Goal: Information Seeking & Learning: Learn about a topic

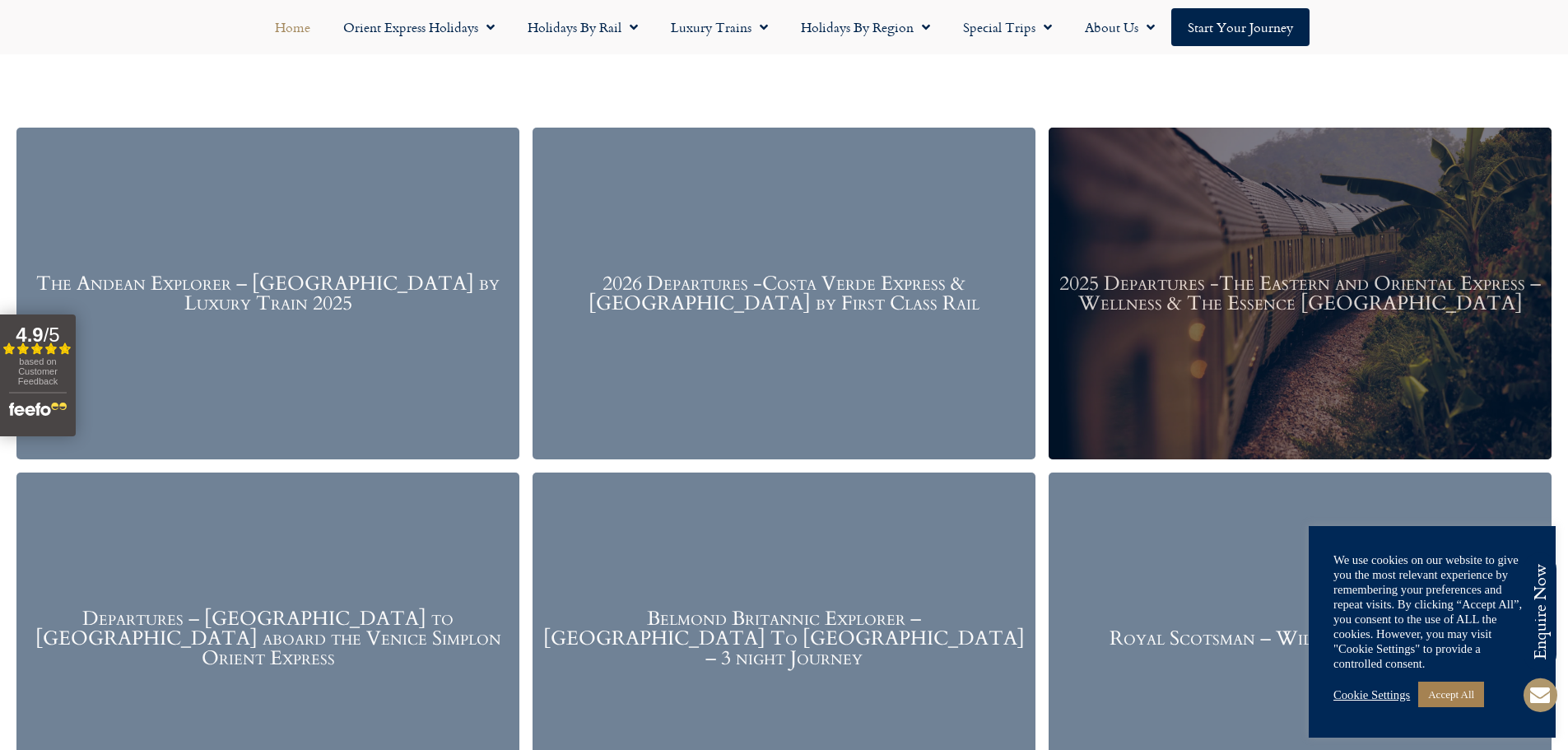
scroll to position [2222, 0]
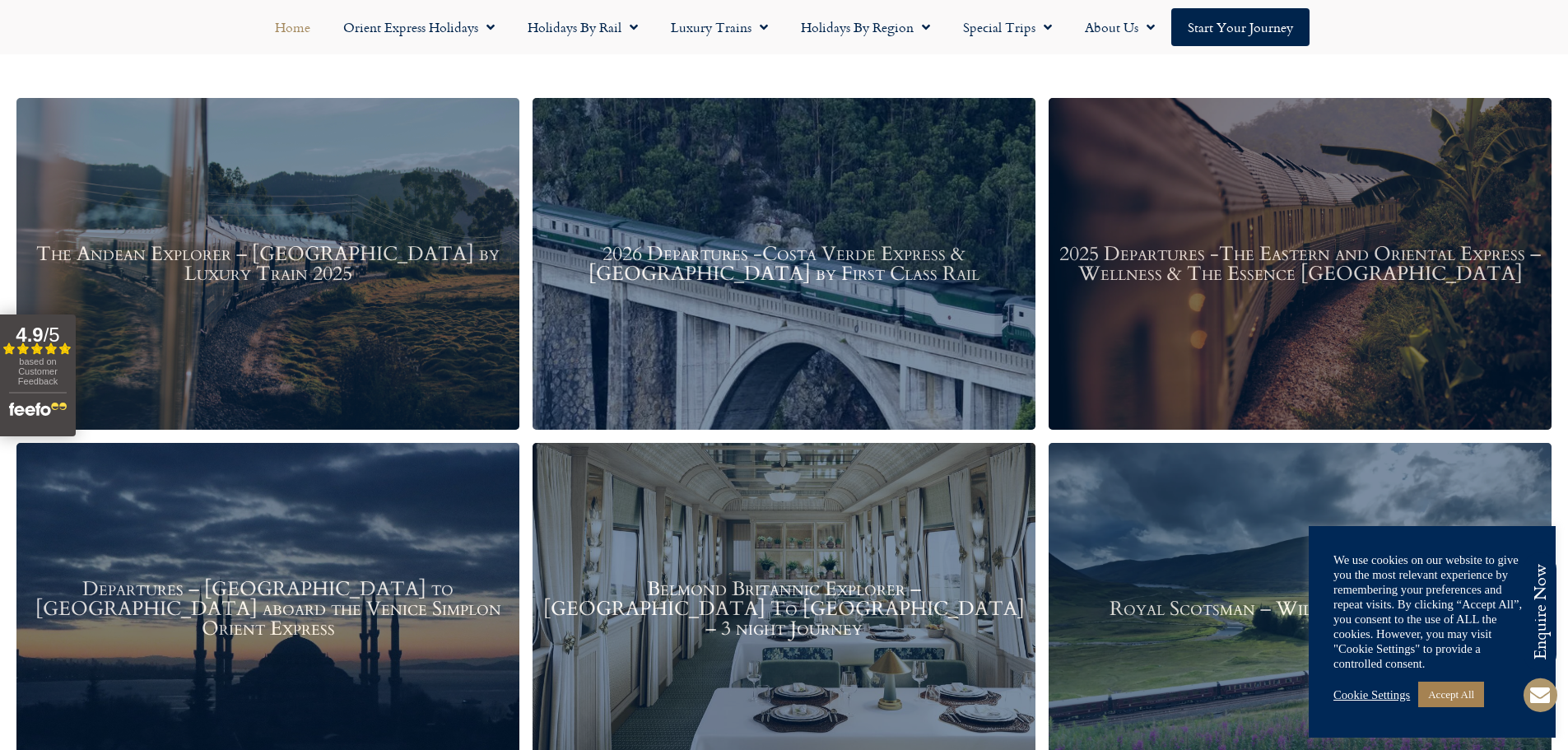
click at [383, 265] on h3 "The Andean Explorer – Peru by Luxury Train 2025" at bounding box center [267, 264] width 486 height 39
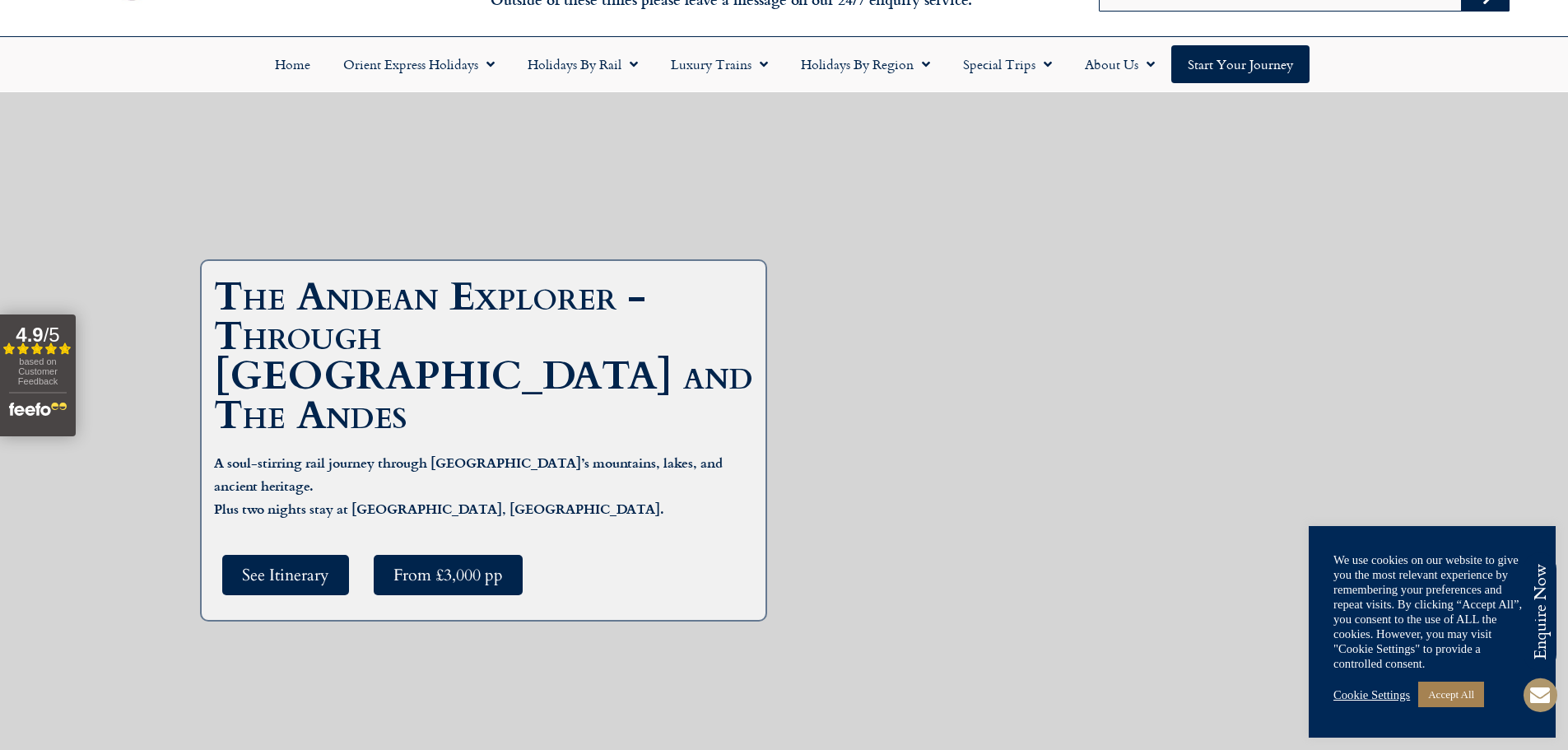
scroll to position [82, 0]
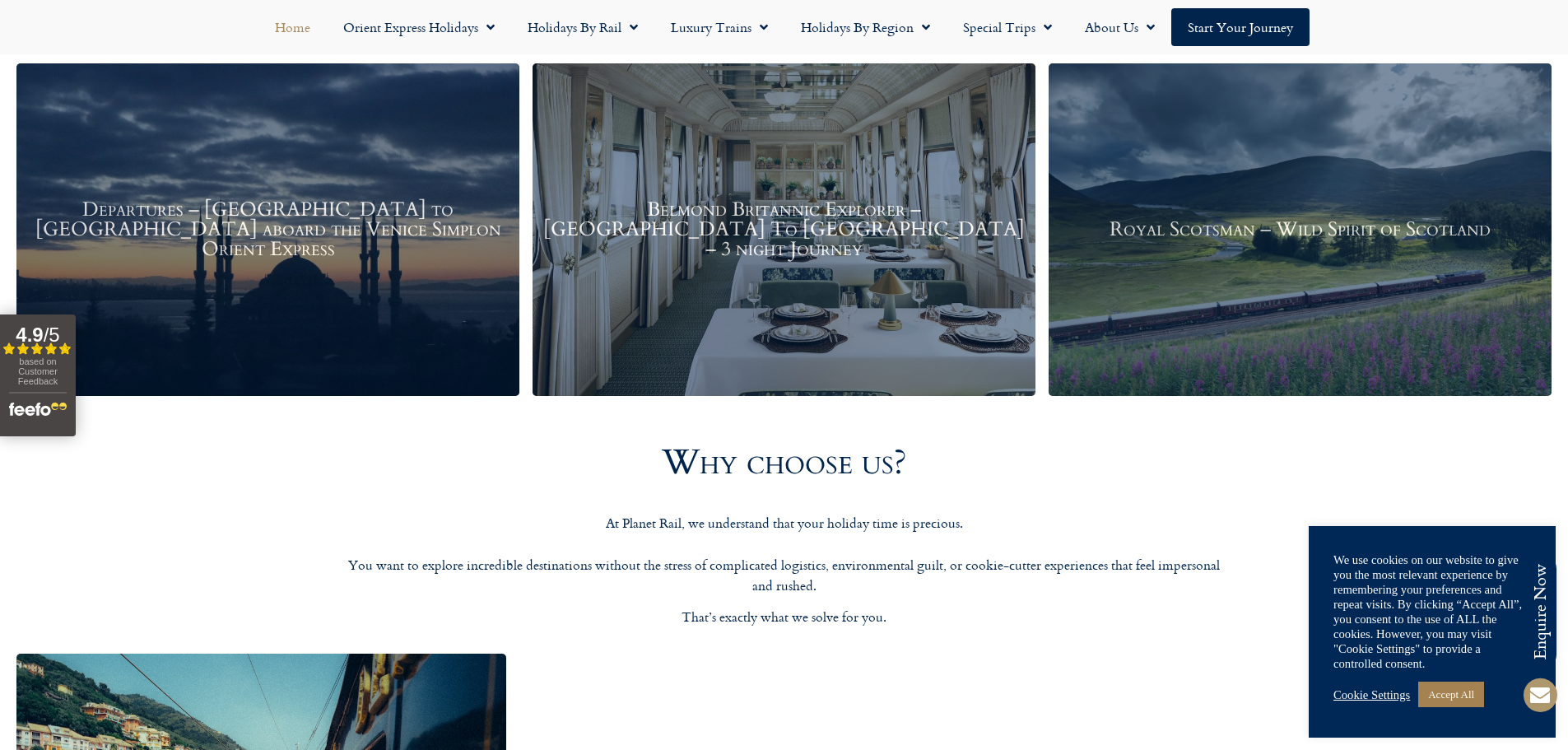
scroll to position [2633, 0]
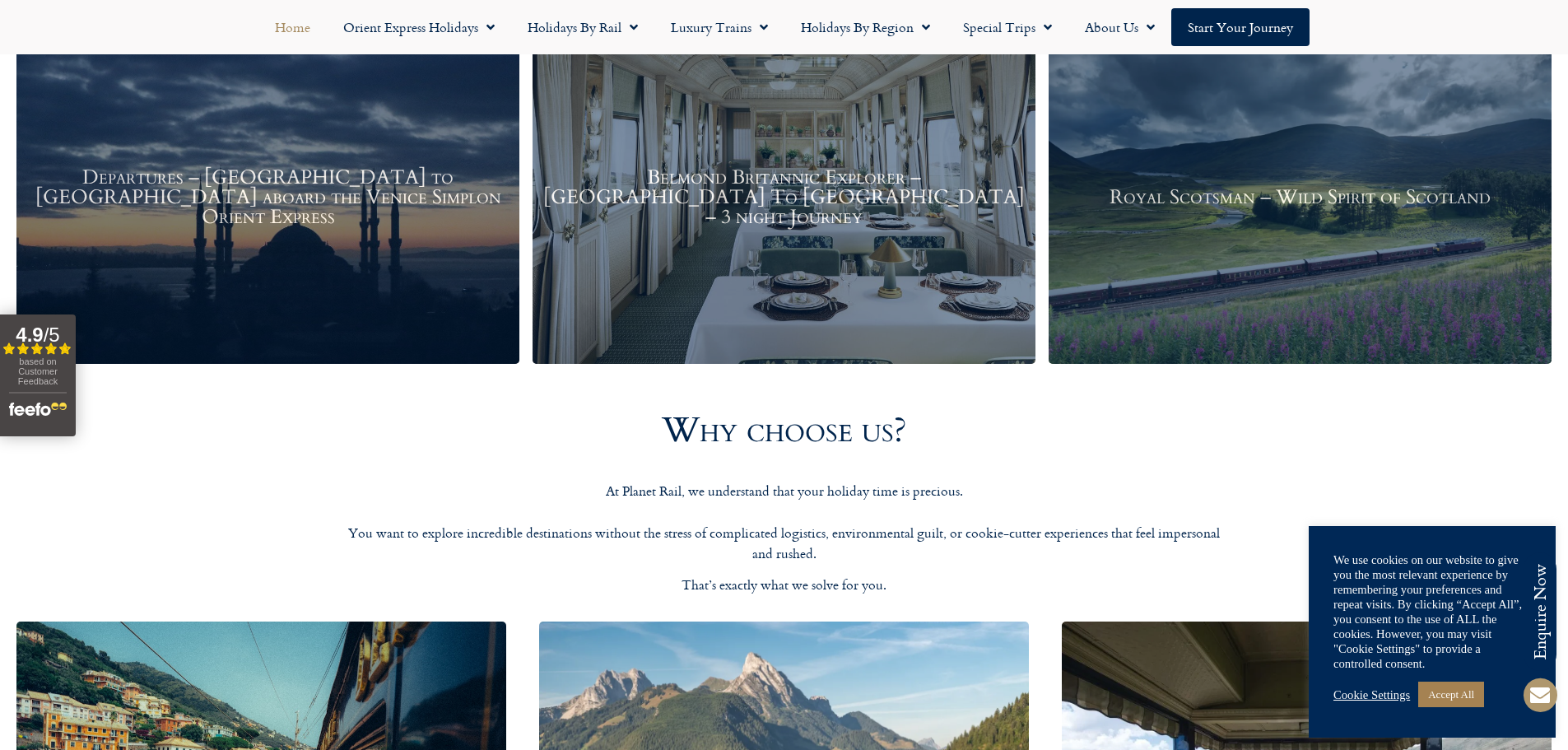
click at [212, 215] on h3 "Departures – Istanbul to Paris aboard the Venice Simplon Orient Express" at bounding box center [267, 197] width 486 height 59
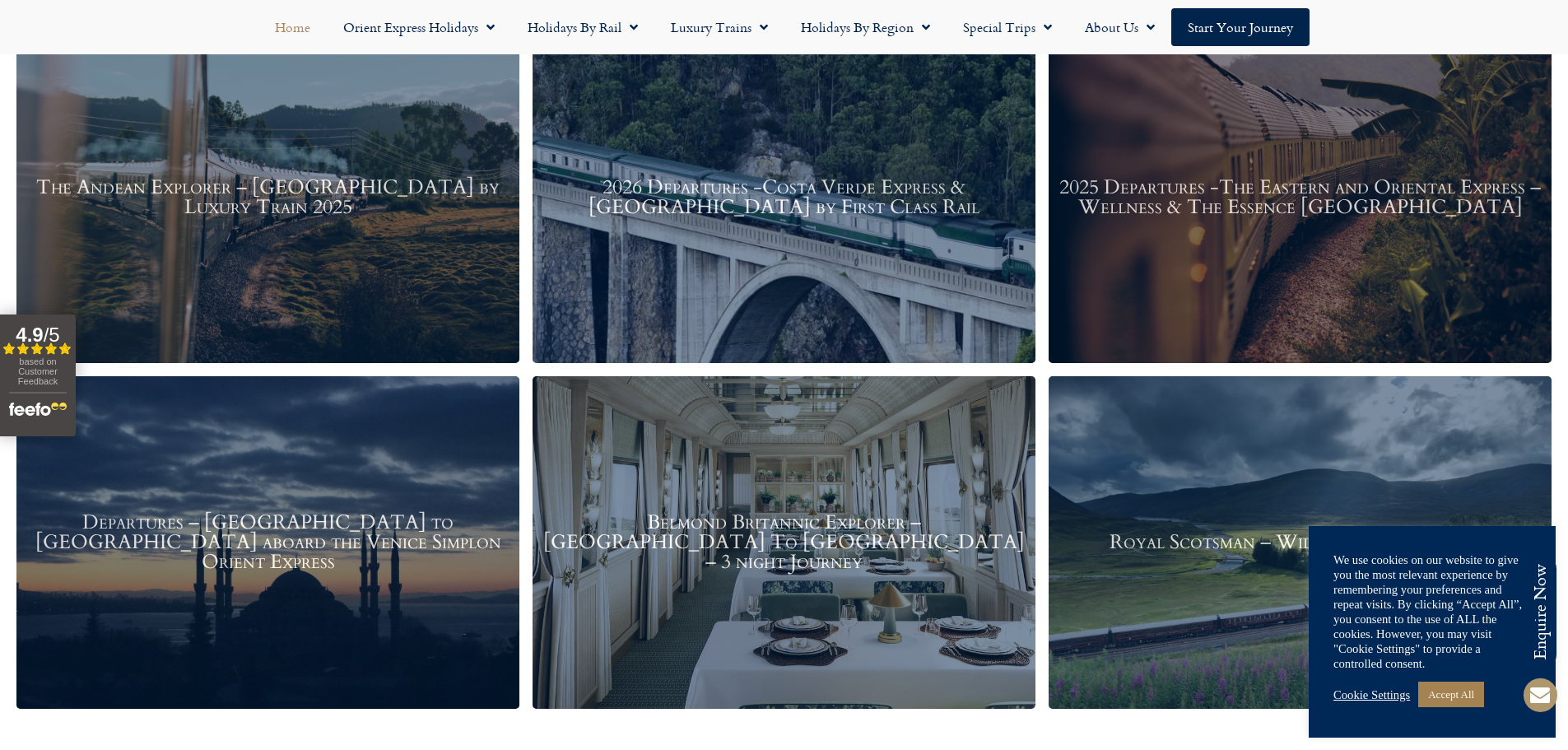
scroll to position [2222, 0]
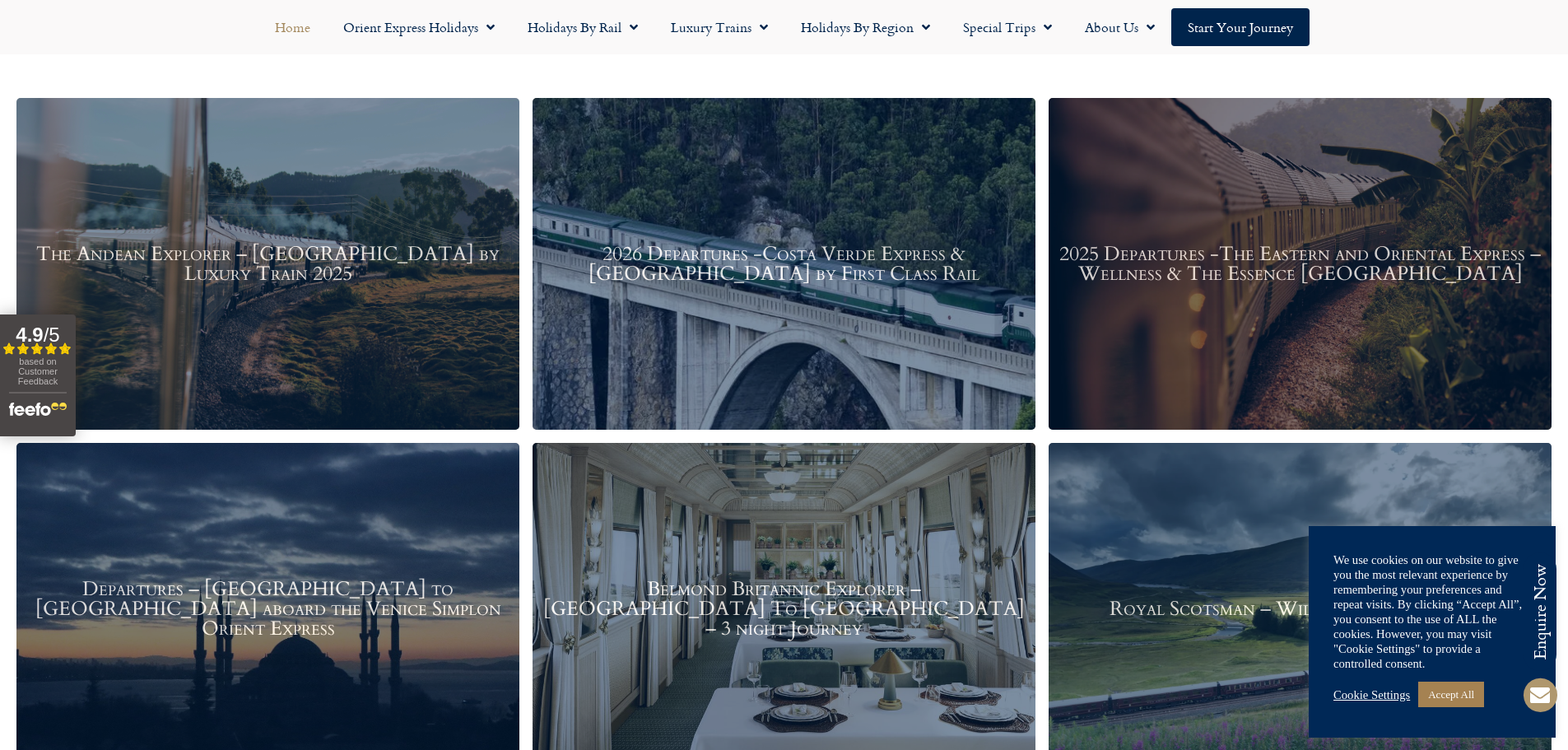
click at [1403, 255] on h3 "2025 Departures -The Eastern and Oriental Express – Wellness & The Essence [GEO…" at bounding box center [1300, 264] width 486 height 39
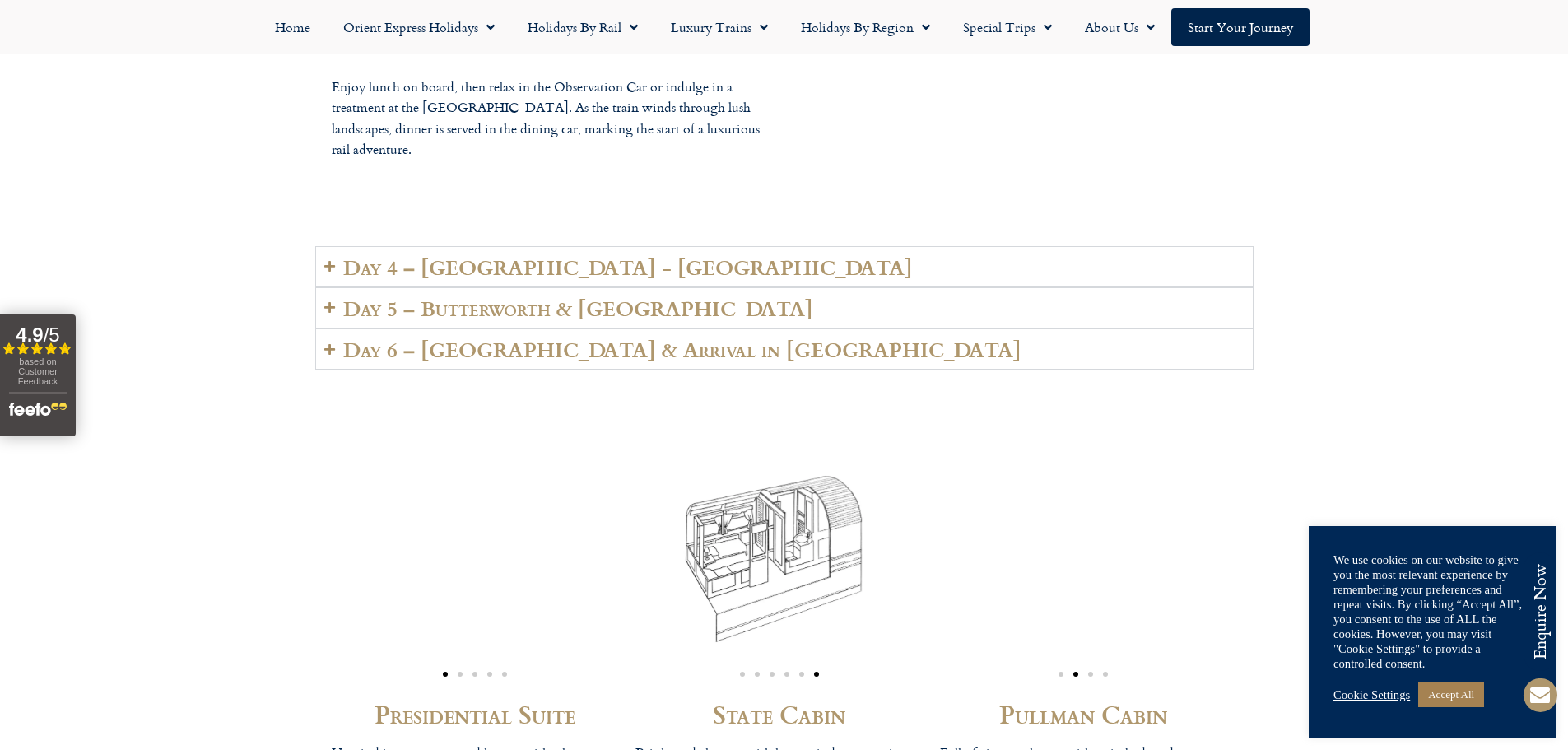
scroll to position [4197, 0]
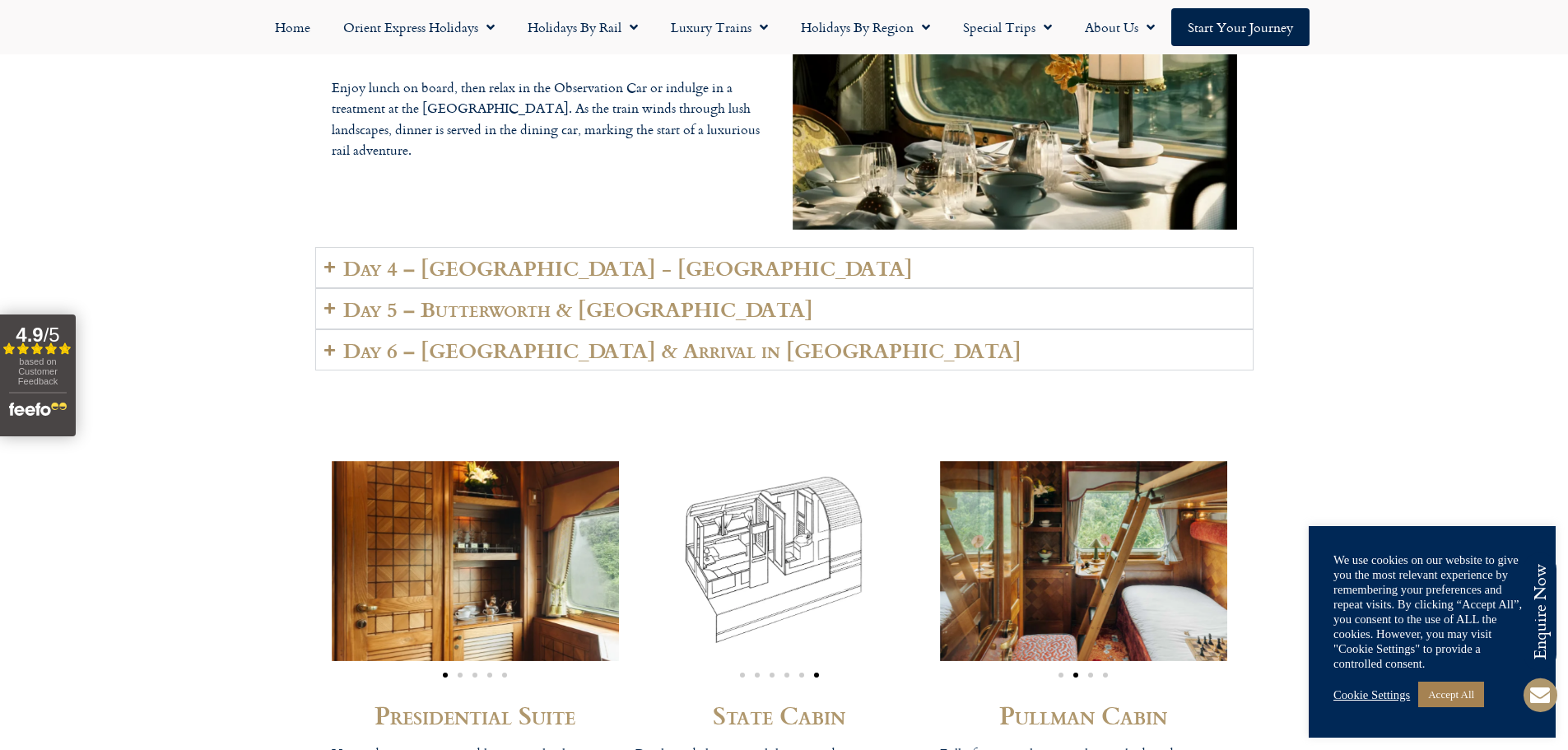
click at [435, 256] on h2 "Day 4 – Kuala Lumpur - Langkawi" at bounding box center [628, 267] width 569 height 23
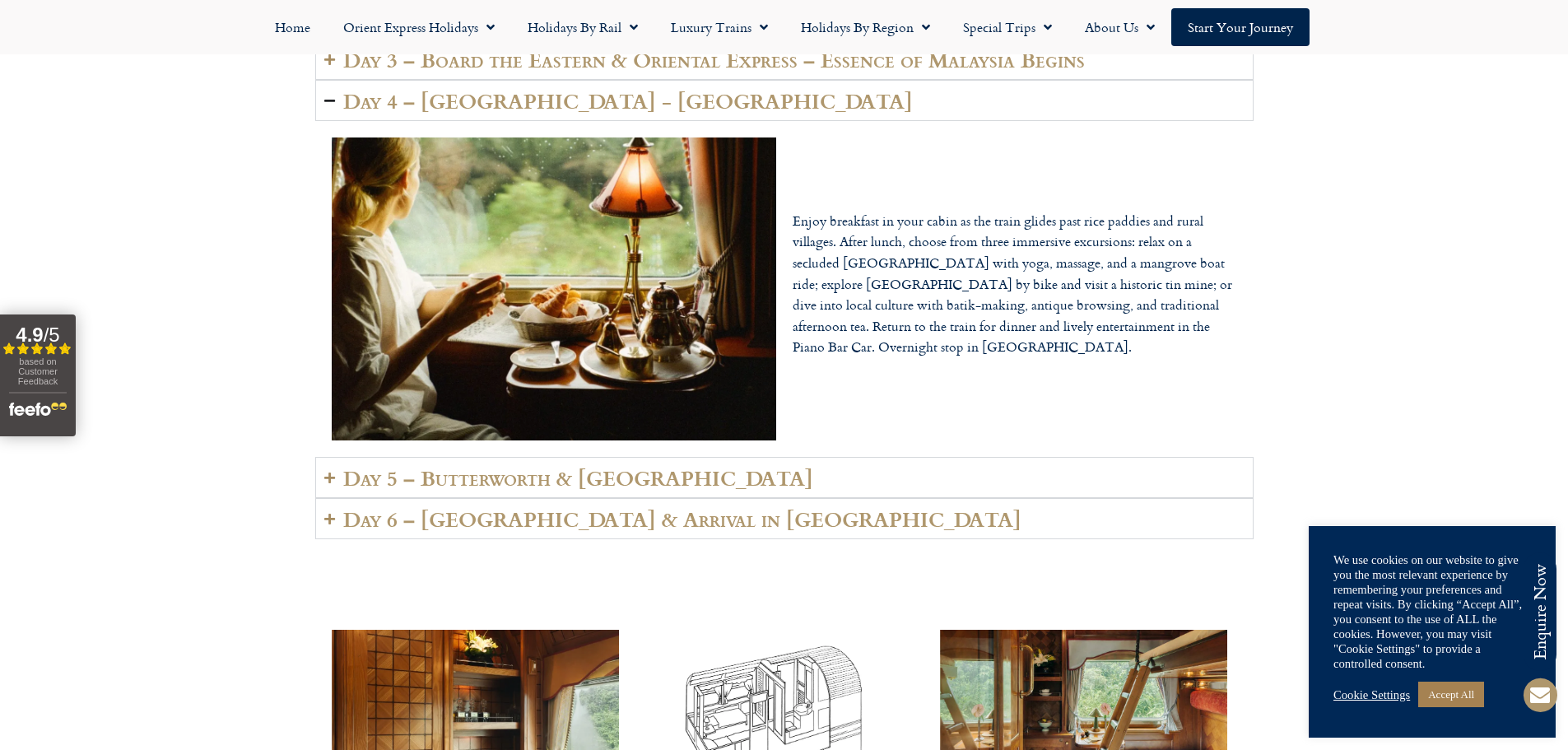
scroll to position [4033, 0]
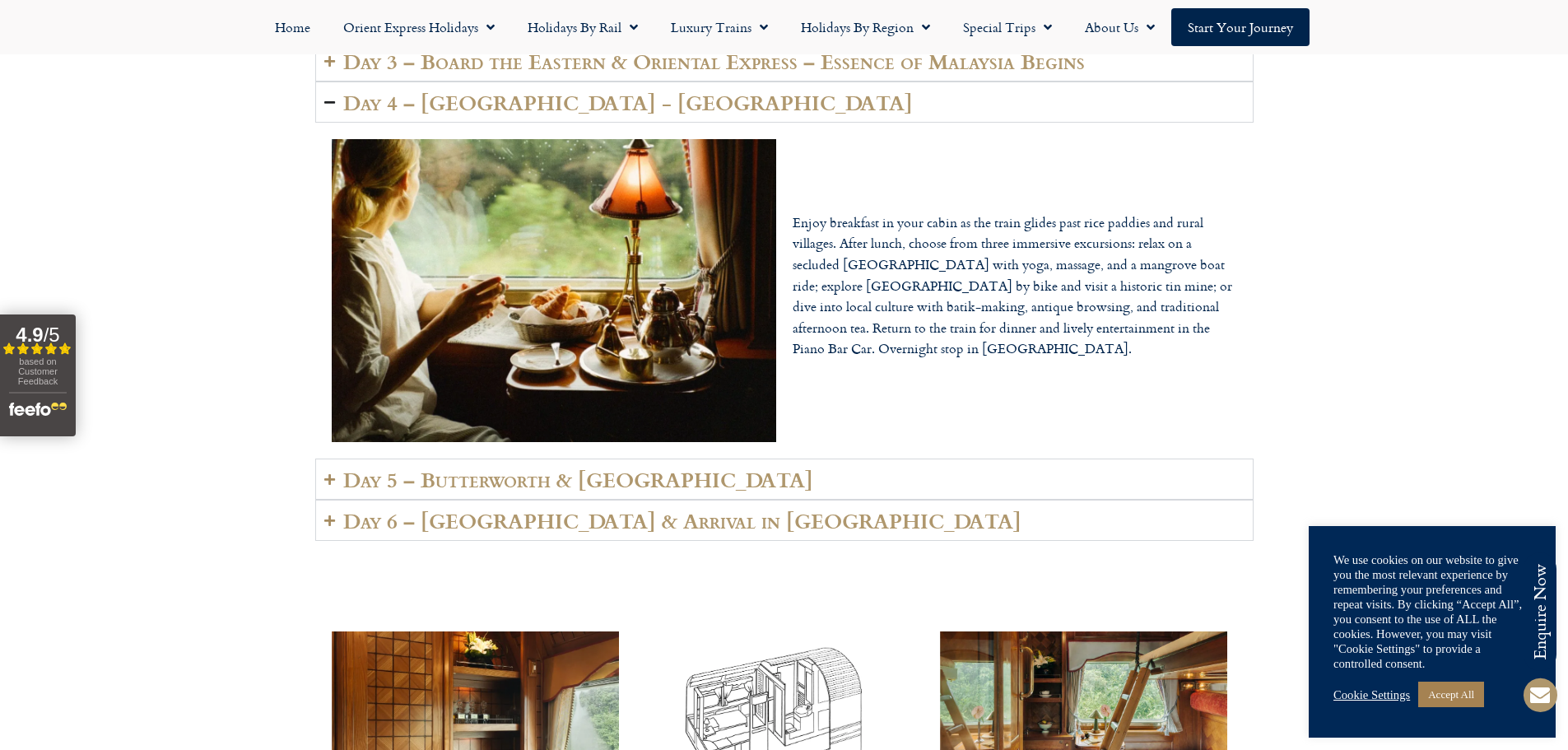
click at [479, 467] on h2 "Day 5 – Butterworth & Penang Island" at bounding box center [578, 478] width 470 height 23
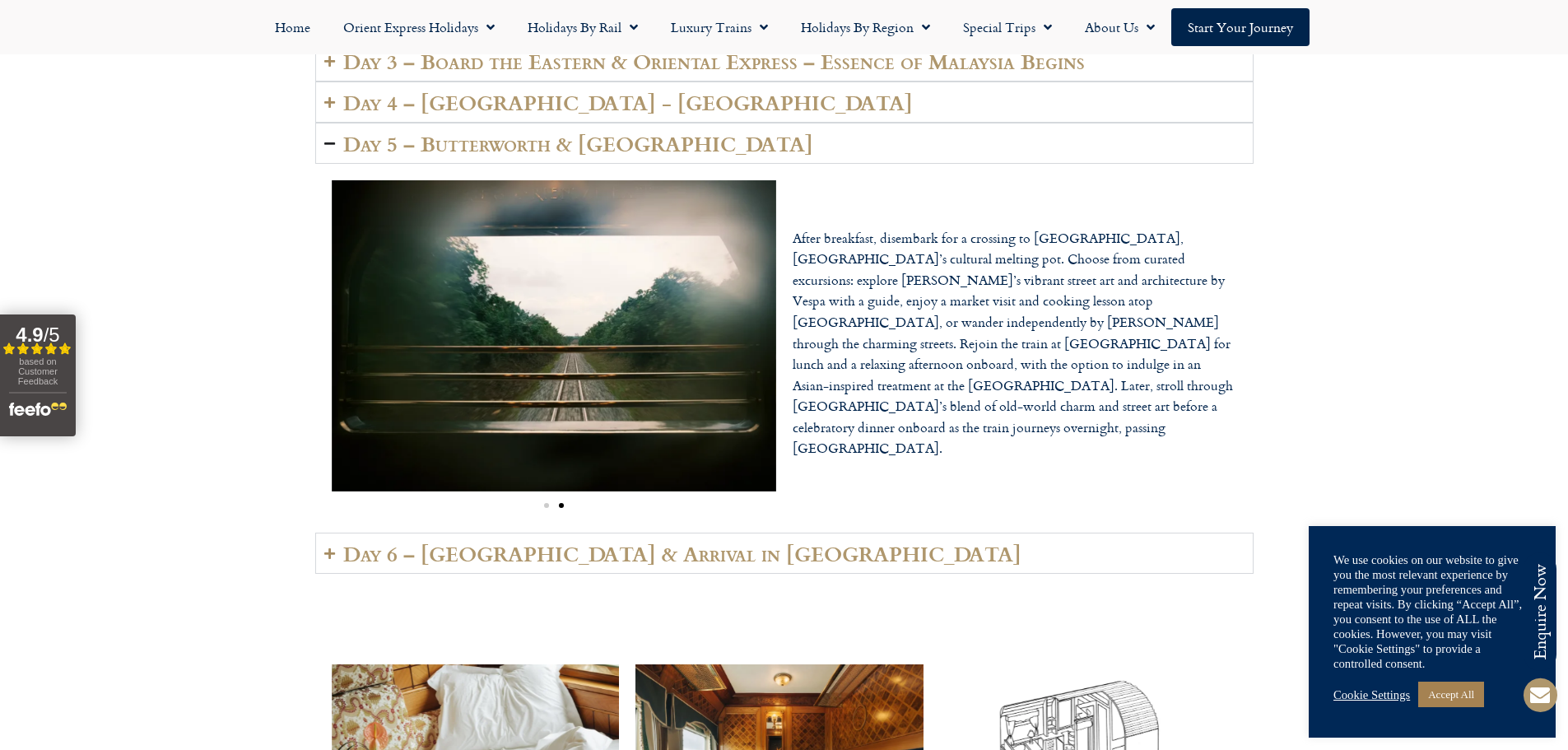
click at [541, 542] on h2 "Day 6 – Johor & Arrival in Singapore" at bounding box center [682, 553] width 678 height 23
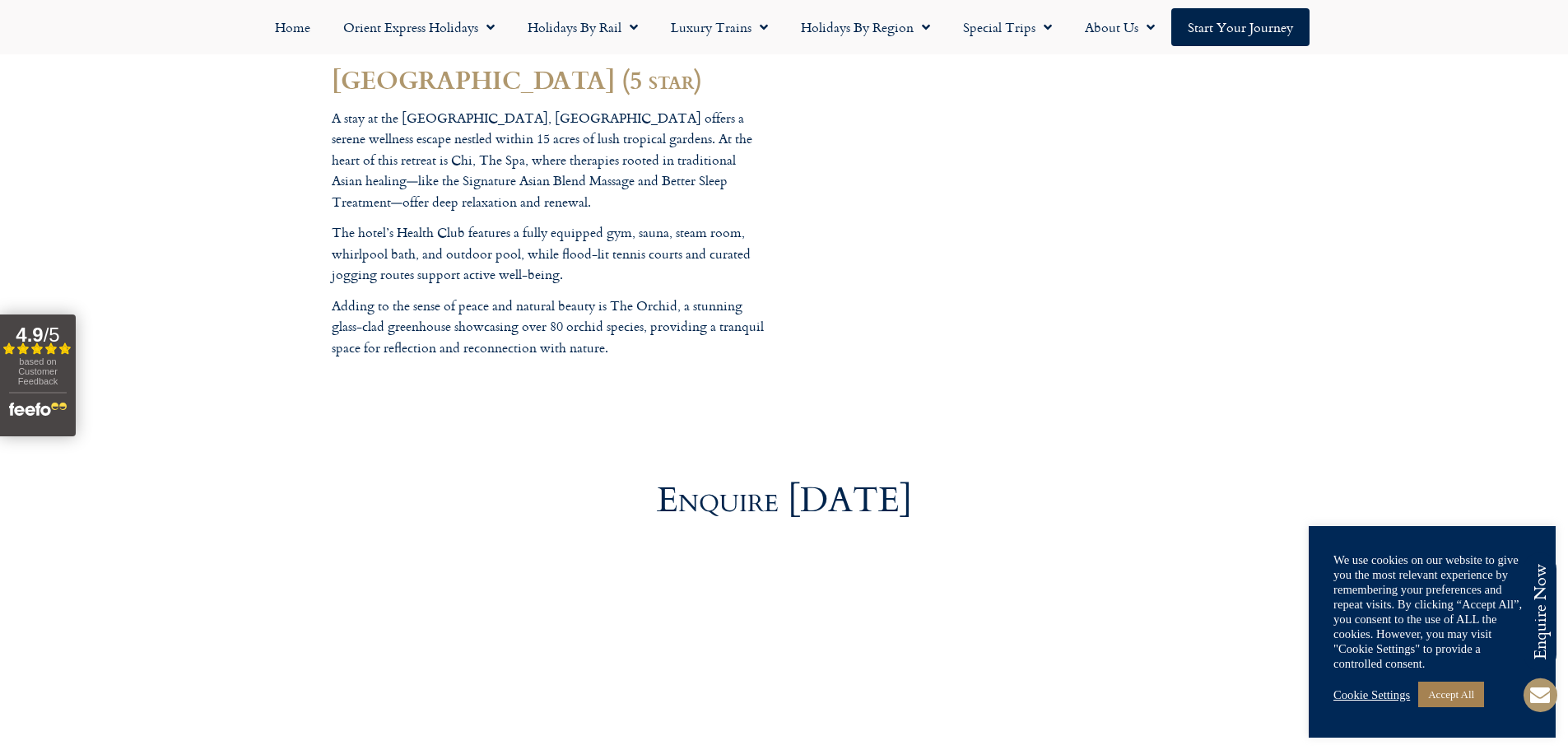
scroll to position [5349, 0]
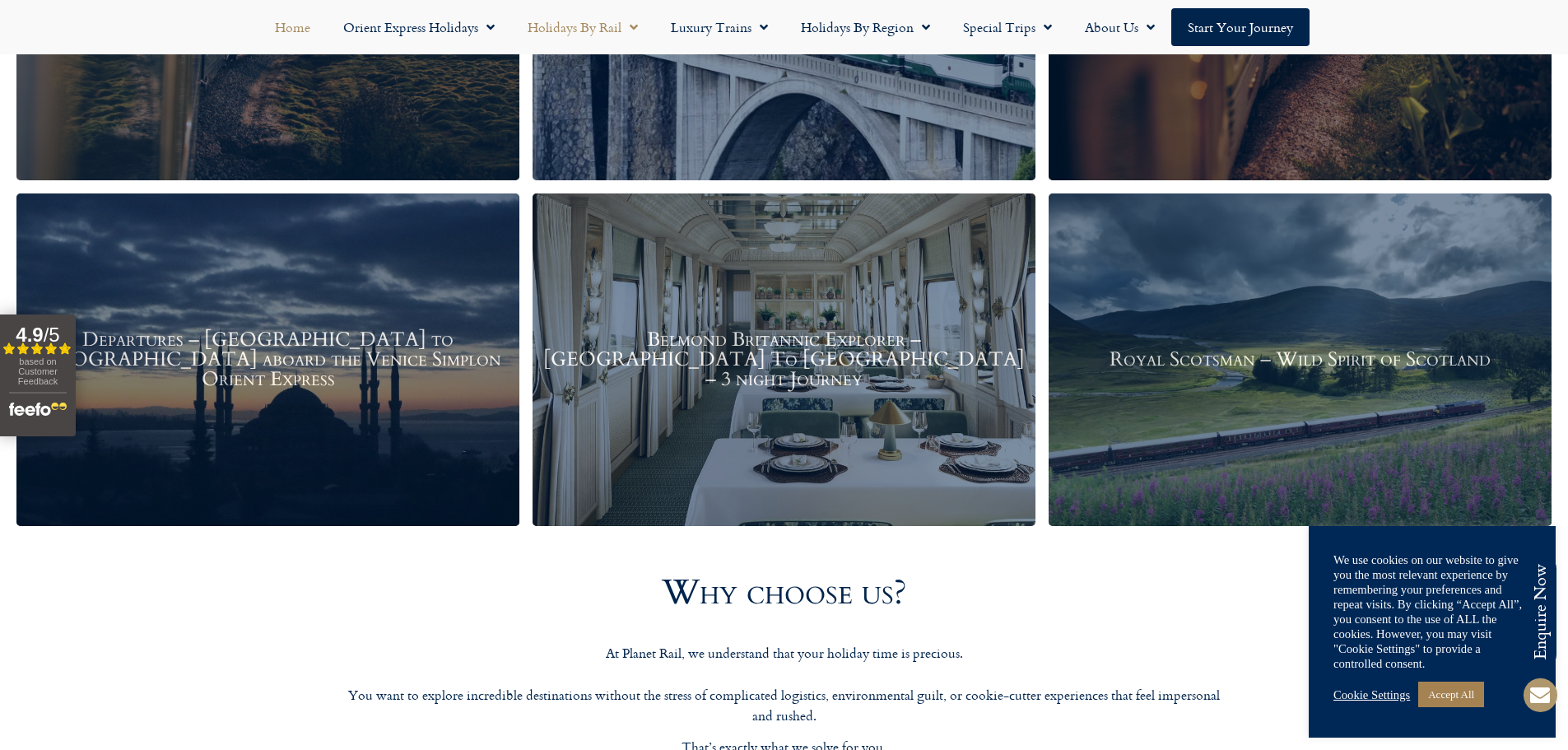
scroll to position [2469, 0]
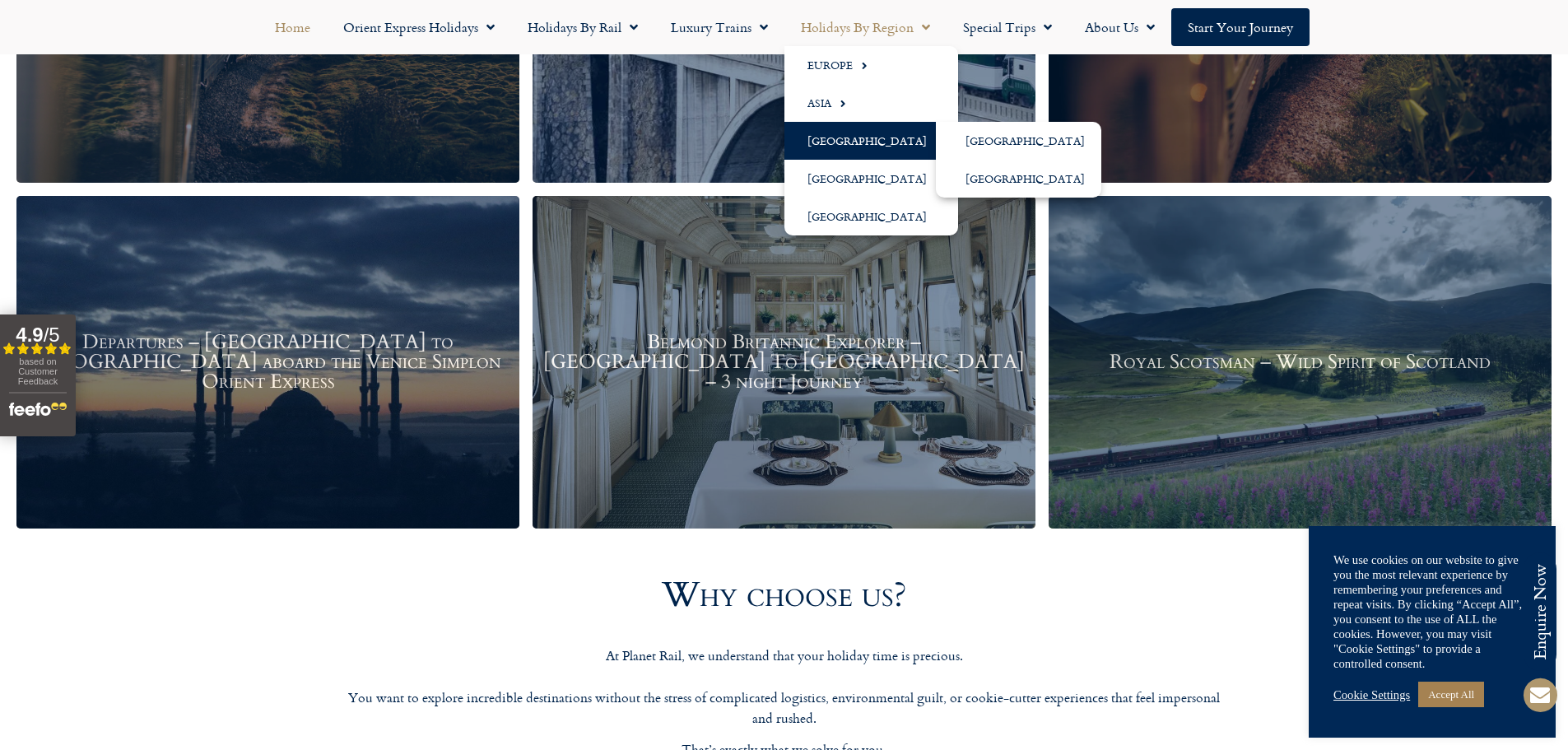
click at [826, 145] on link "[GEOGRAPHIC_DATA]" at bounding box center [871, 141] width 174 height 38
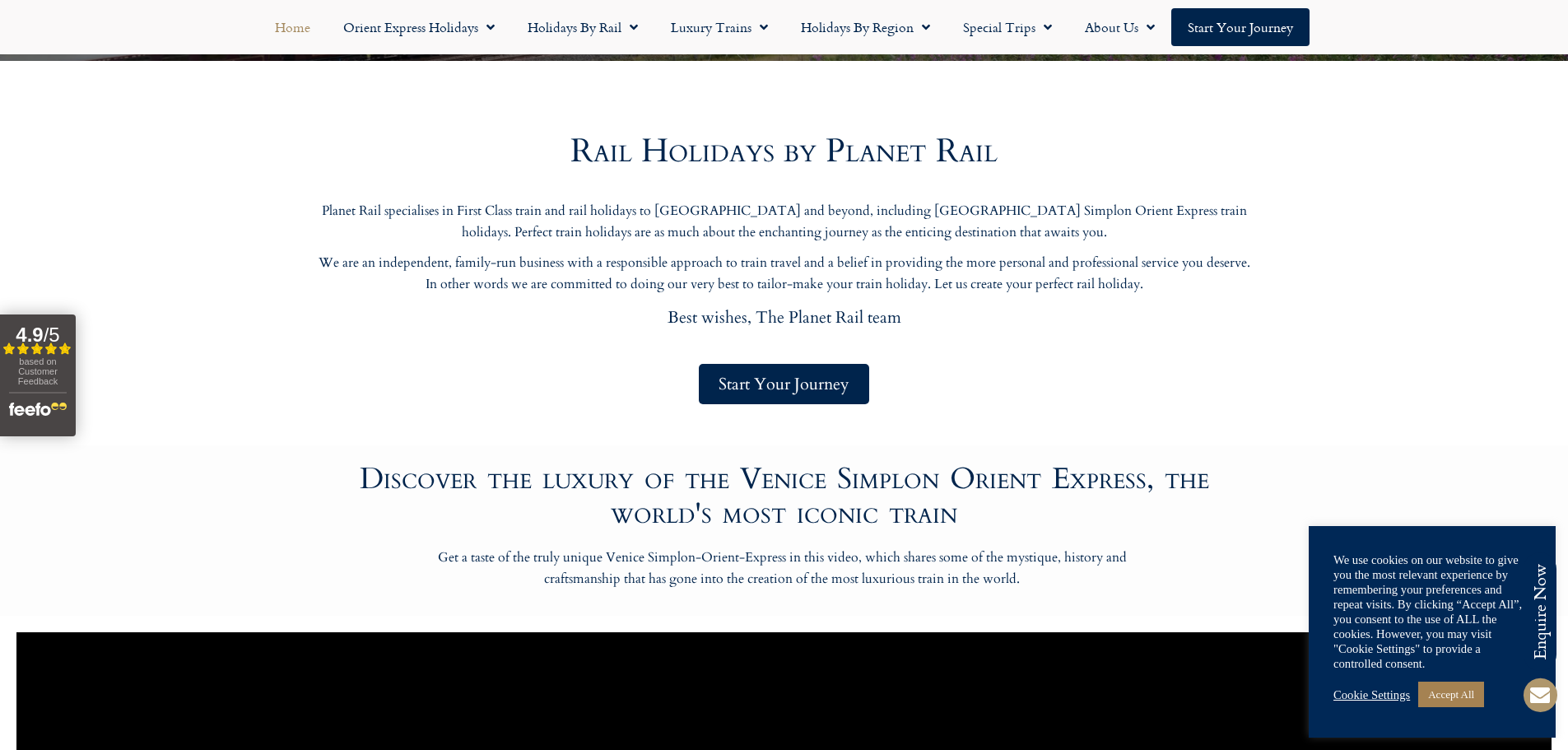
scroll to position [165, 0]
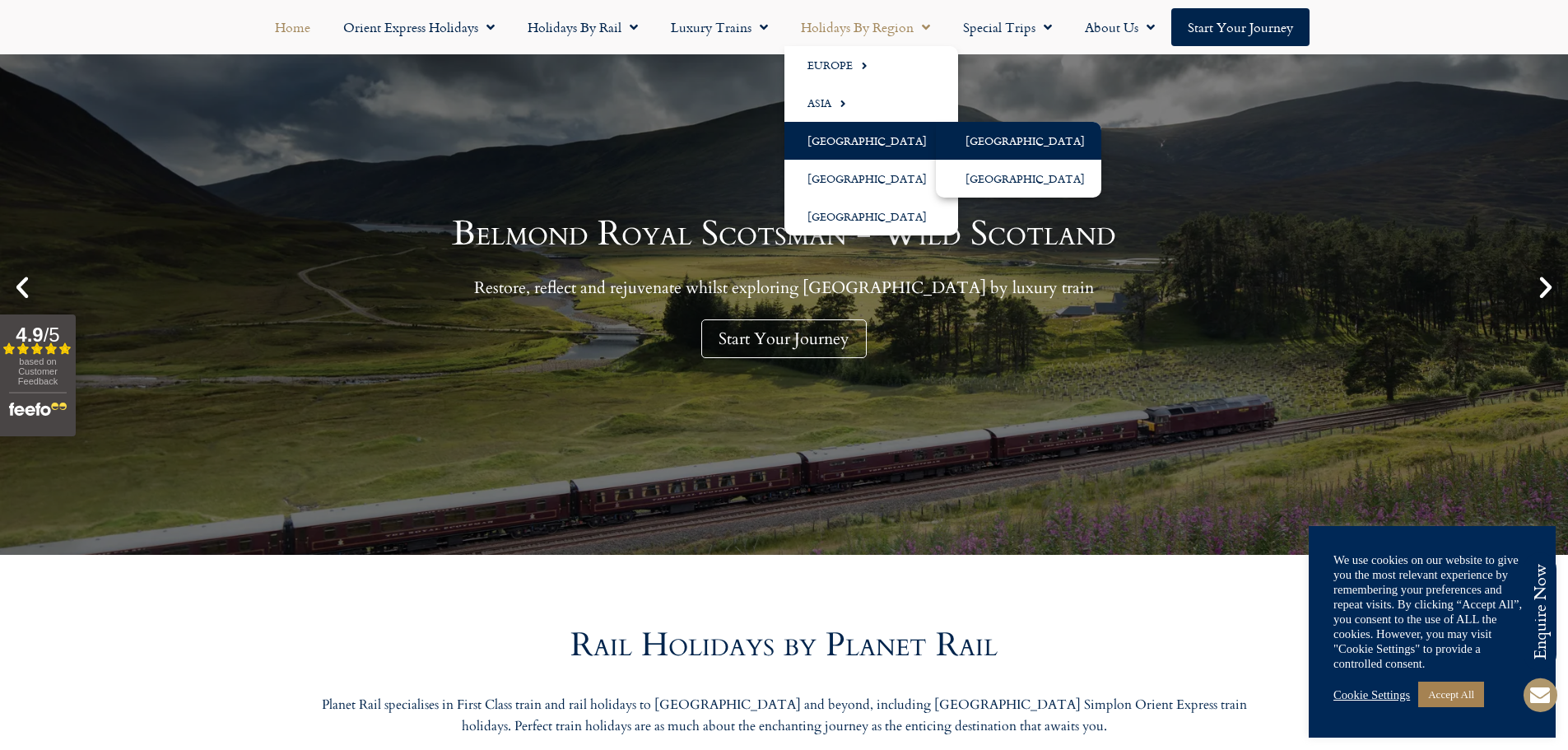
click at [975, 138] on link "[GEOGRAPHIC_DATA]" at bounding box center [1018, 141] width 165 height 38
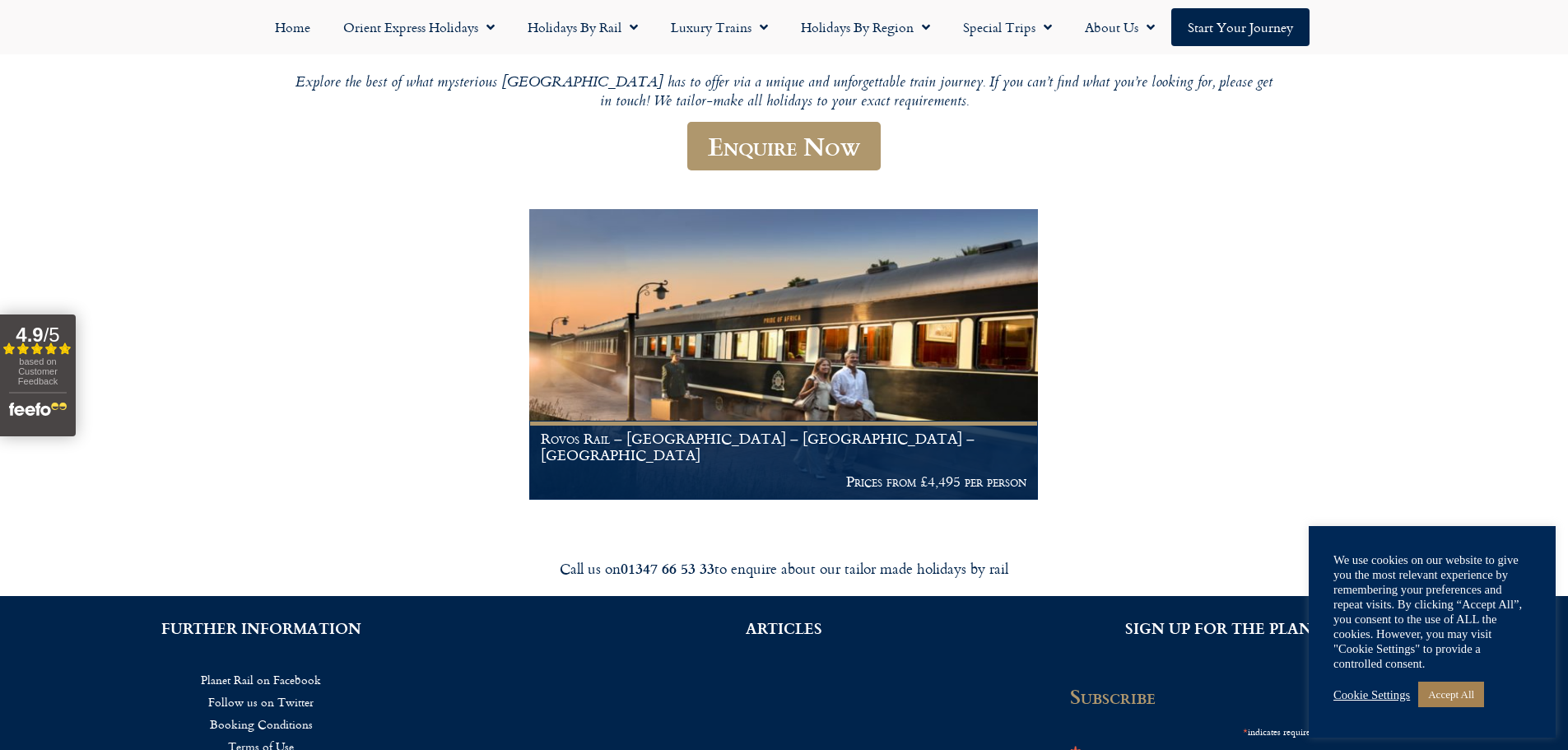
scroll to position [247, 0]
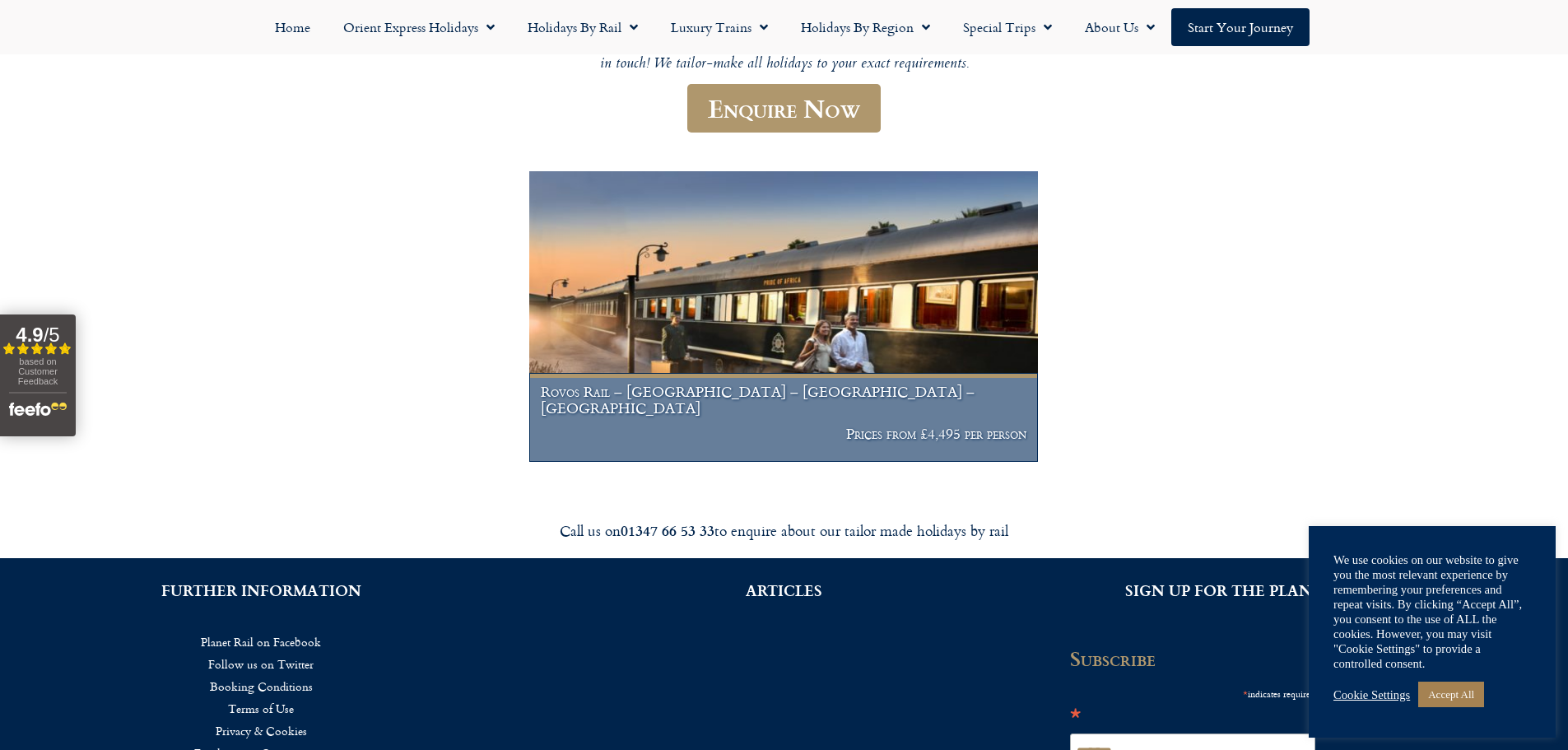
click at [725, 277] on img at bounding box center [783, 316] width 508 height 291
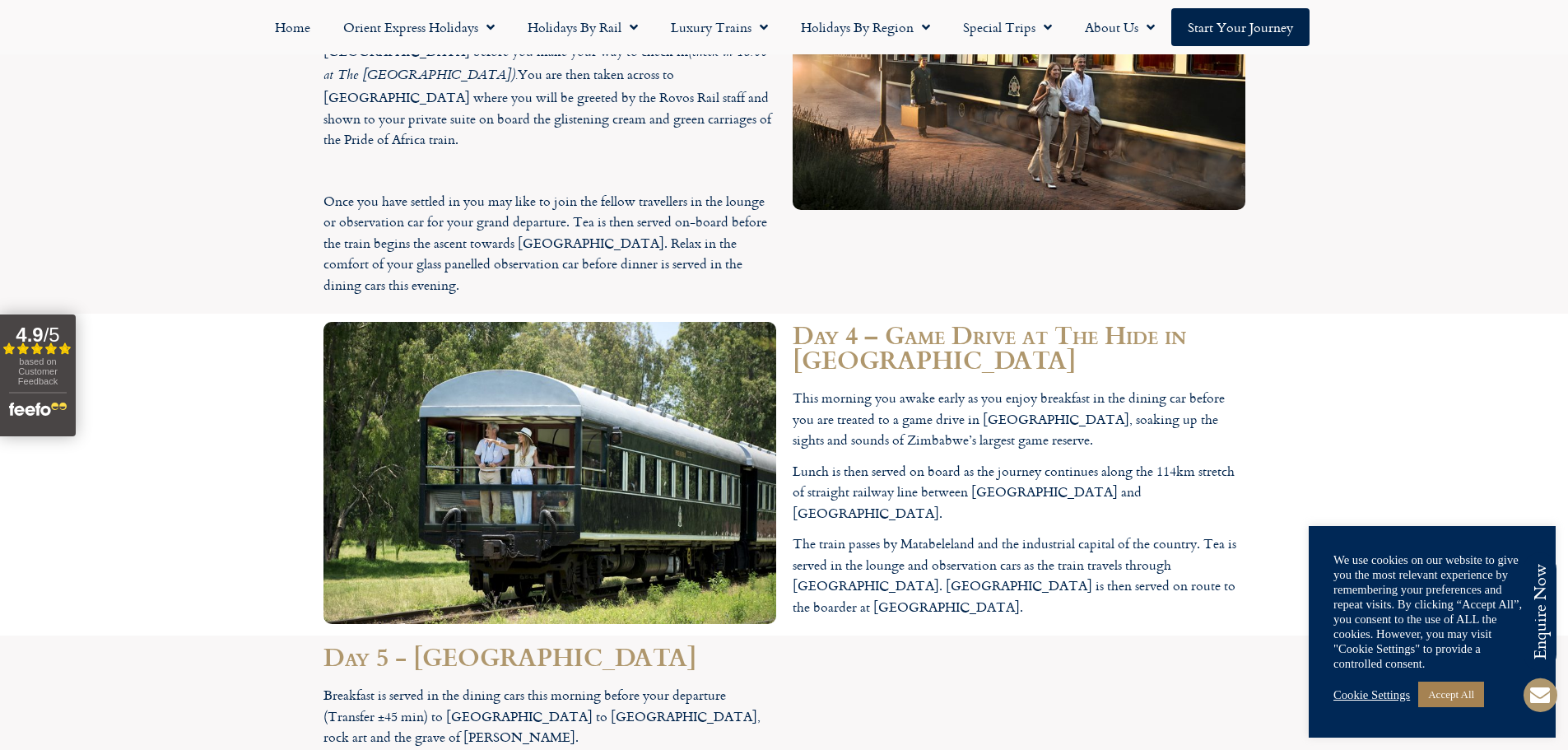
scroll to position [3375, 0]
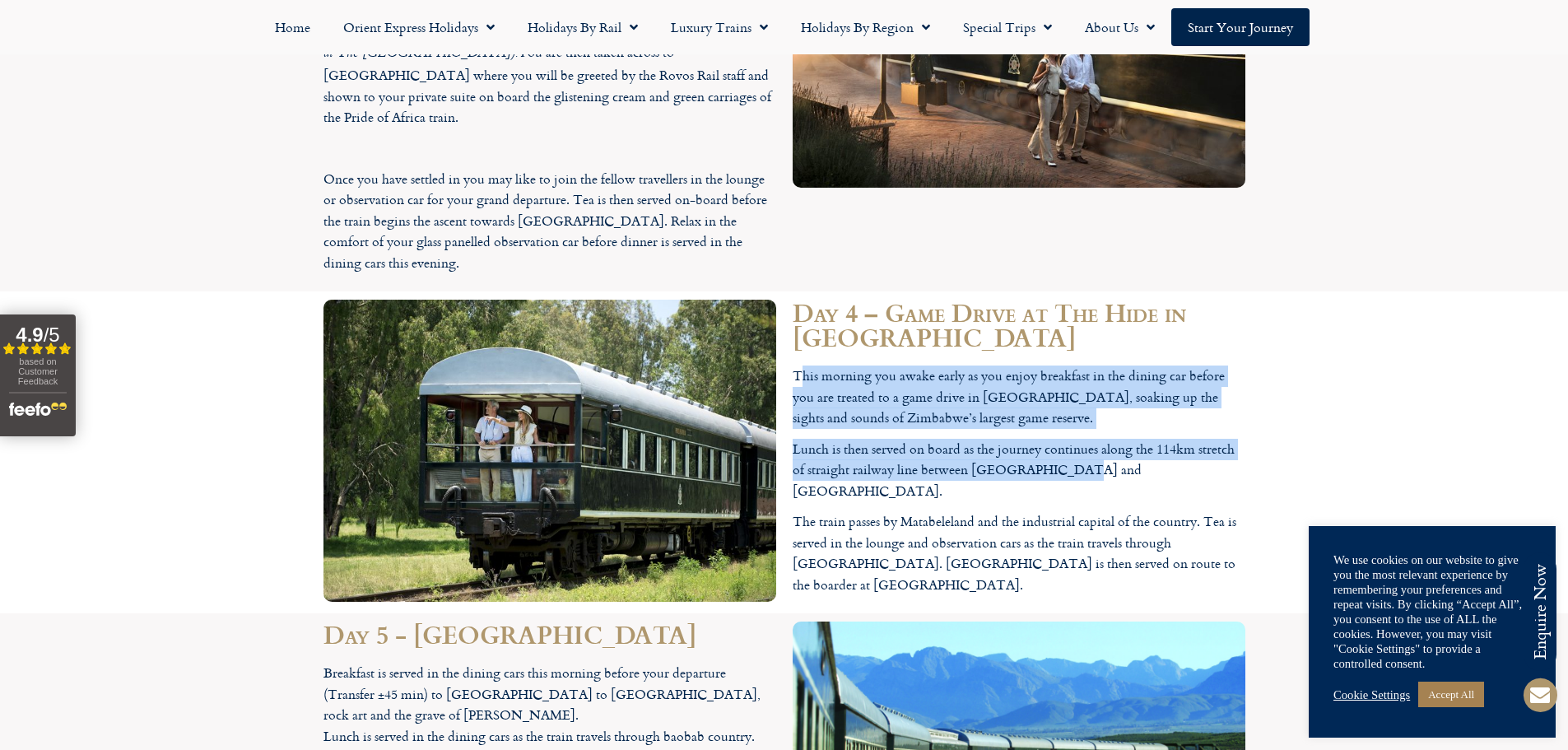
drag, startPoint x: 802, startPoint y: 202, endPoint x: 1091, endPoint y: 297, distance: 304.2
click at [1091, 365] on div "This morning you awake early as you enjoy breakfast in the dining car before yo…" at bounding box center [1019, 480] width 453 height 230
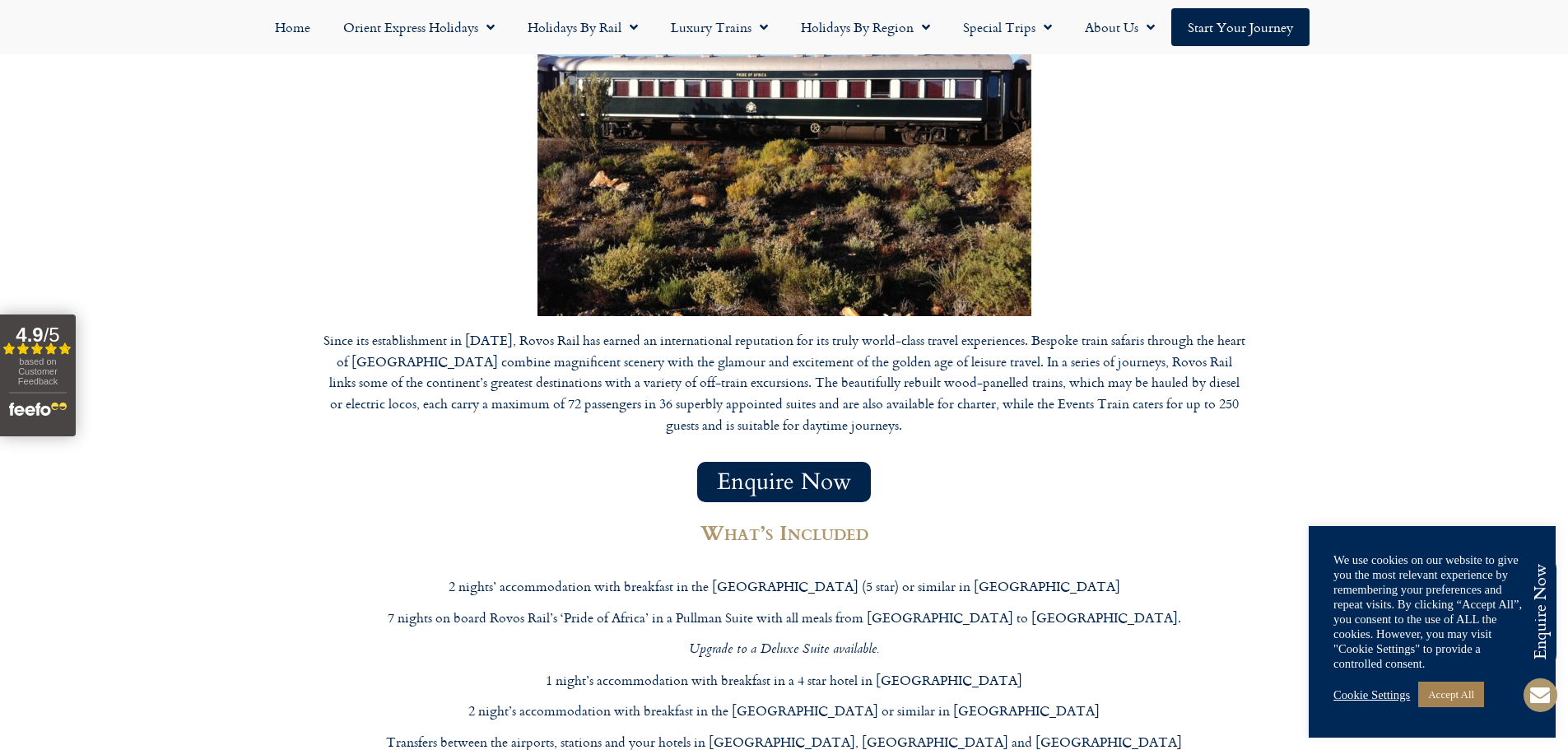
scroll to position [7242, 0]
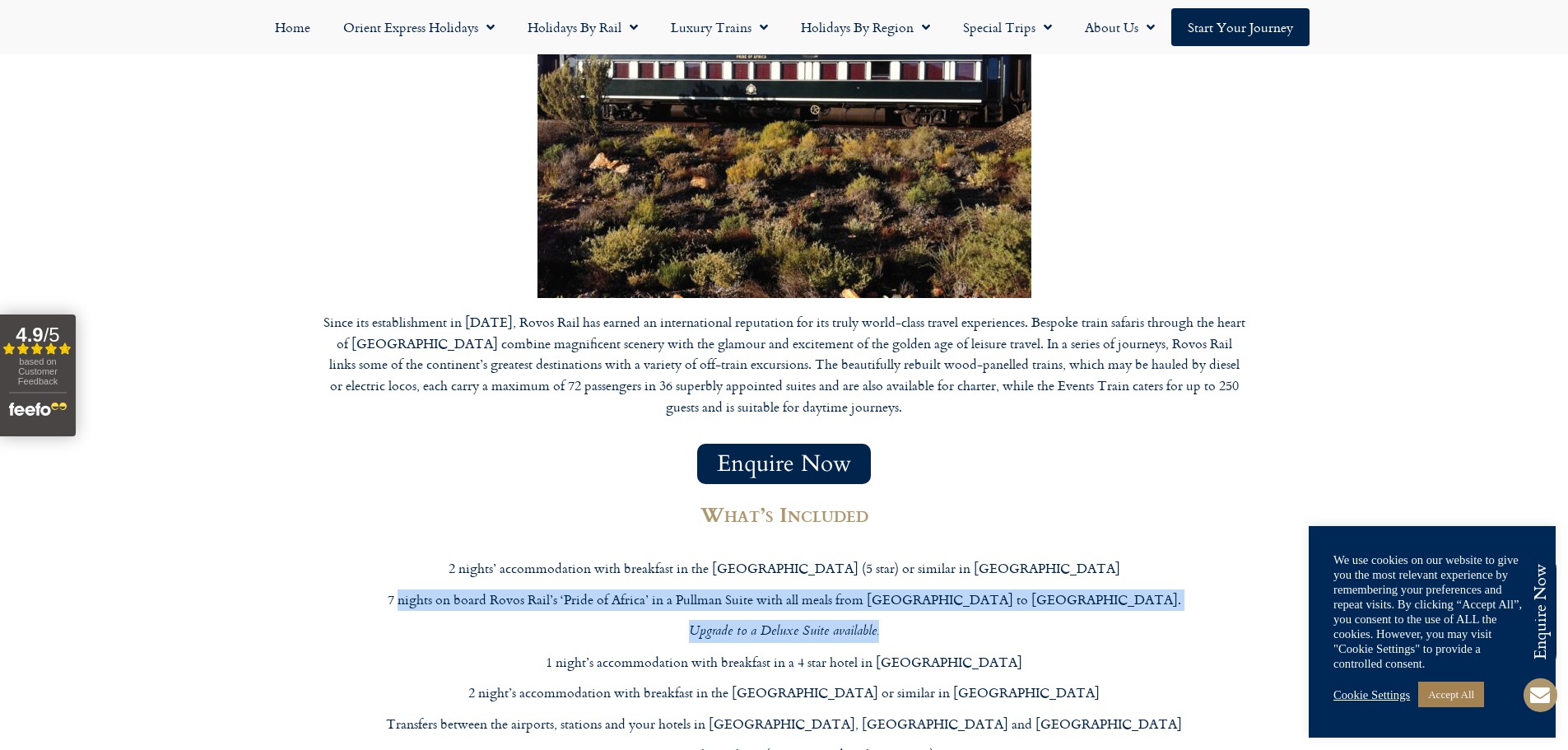
drag, startPoint x: 474, startPoint y: 308, endPoint x: 885, endPoint y: 341, distance: 412.3
click at [885, 501] on div "What’s Included 2 nights’ accommodation with breakfast in the [GEOGRAPHIC_DATA]…" at bounding box center [784, 633] width 922 height 265
click at [891, 620] on p "Upgrade to a Deluxe Suite available." at bounding box center [784, 631] width 922 height 23
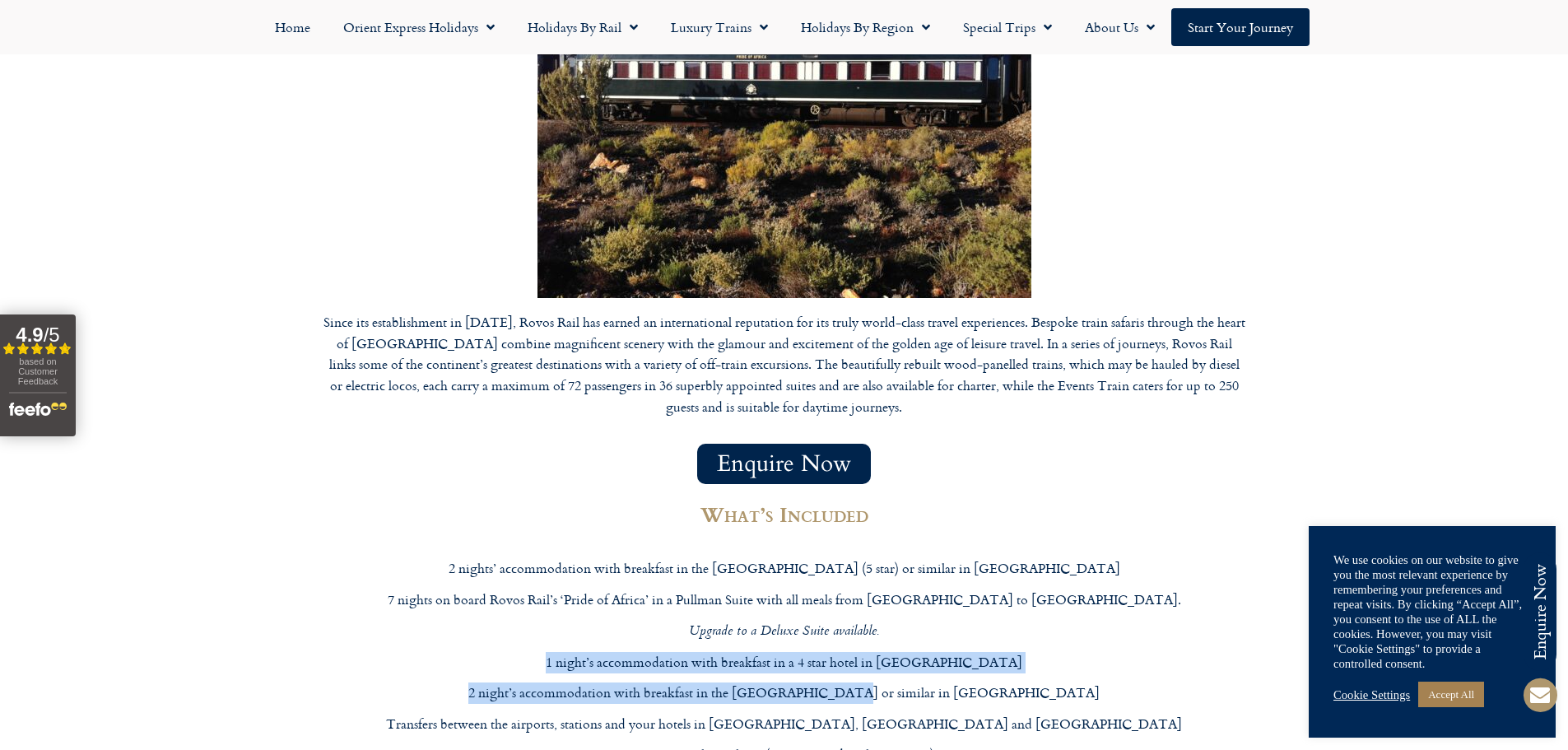
drag, startPoint x: 820, startPoint y: 386, endPoint x: 518, endPoint y: 377, distance: 302.1
click at [518, 501] on div "What’s Included 2 nights’ accommodation with breakfast in the [GEOGRAPHIC_DATA]…" at bounding box center [784, 633] width 922 height 265
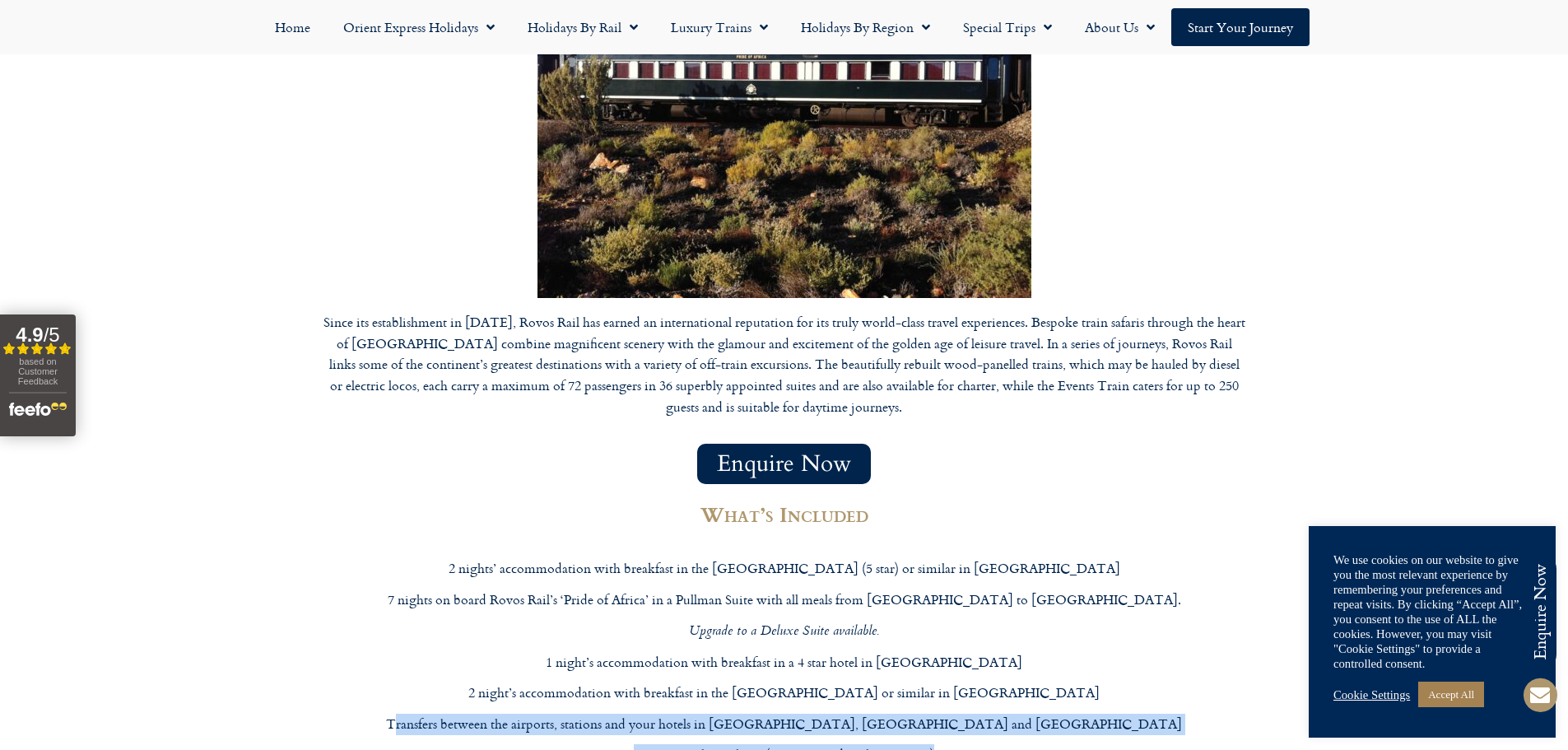
drag, startPoint x: 525, startPoint y: 424, endPoint x: 1043, endPoint y: 460, distance: 519.2
click at [1043, 501] on div "What’s Included 2 nights’ accommodation with breakfast in the [GEOGRAPHIC_DATA]…" at bounding box center [784, 633] width 922 height 265
click at [1043, 744] on p "Excursions throughout (as mentioned in the itinerary)" at bounding box center [784, 754] width 922 height 21
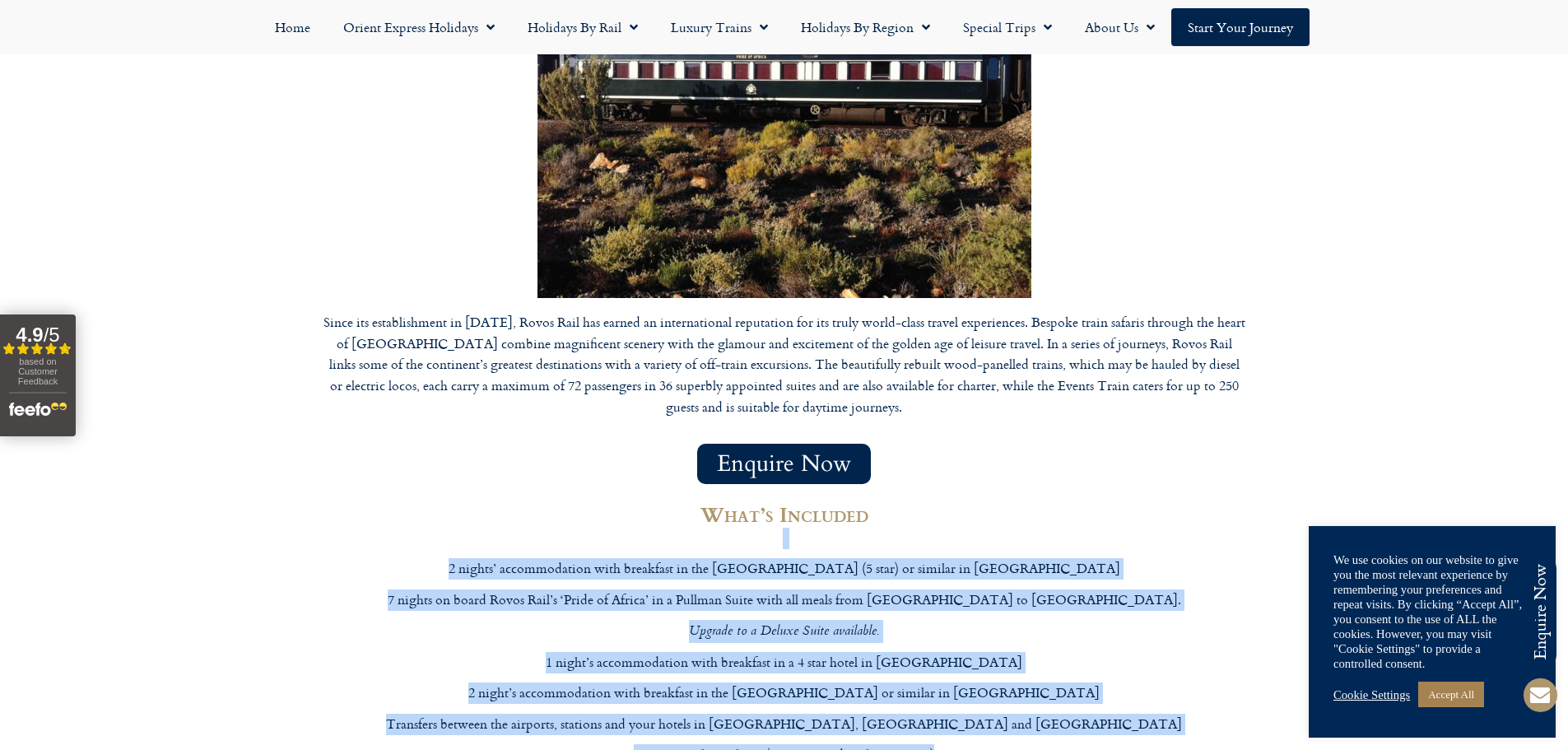
drag, startPoint x: 964, startPoint y: 469, endPoint x: 574, endPoint y: 248, distance: 448.3
click at [574, 501] on div "What’s Included 2 nights’ accommodation with breakfast in the [GEOGRAPHIC_DATA]…" at bounding box center [784, 633] width 922 height 265
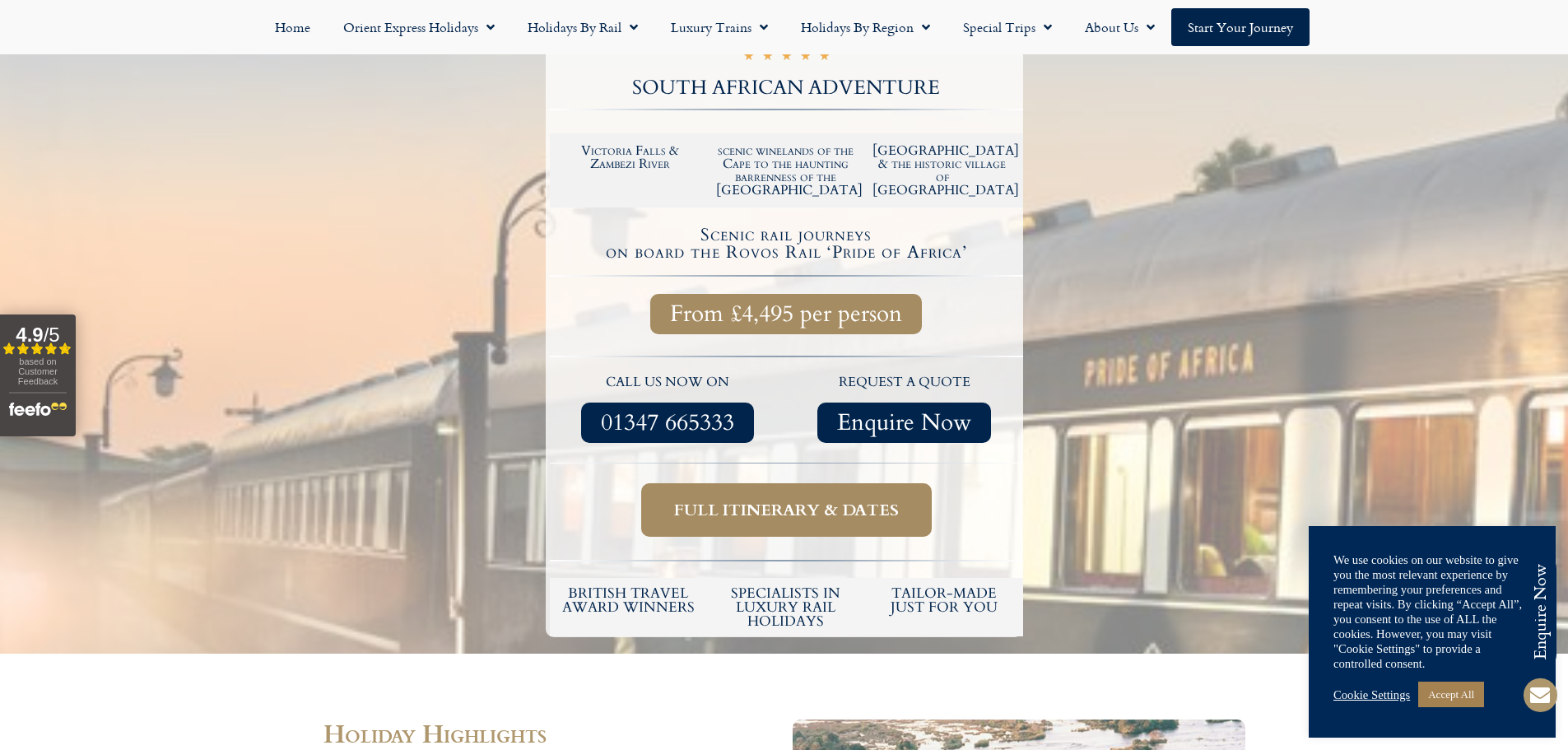
scroll to position [329, 0]
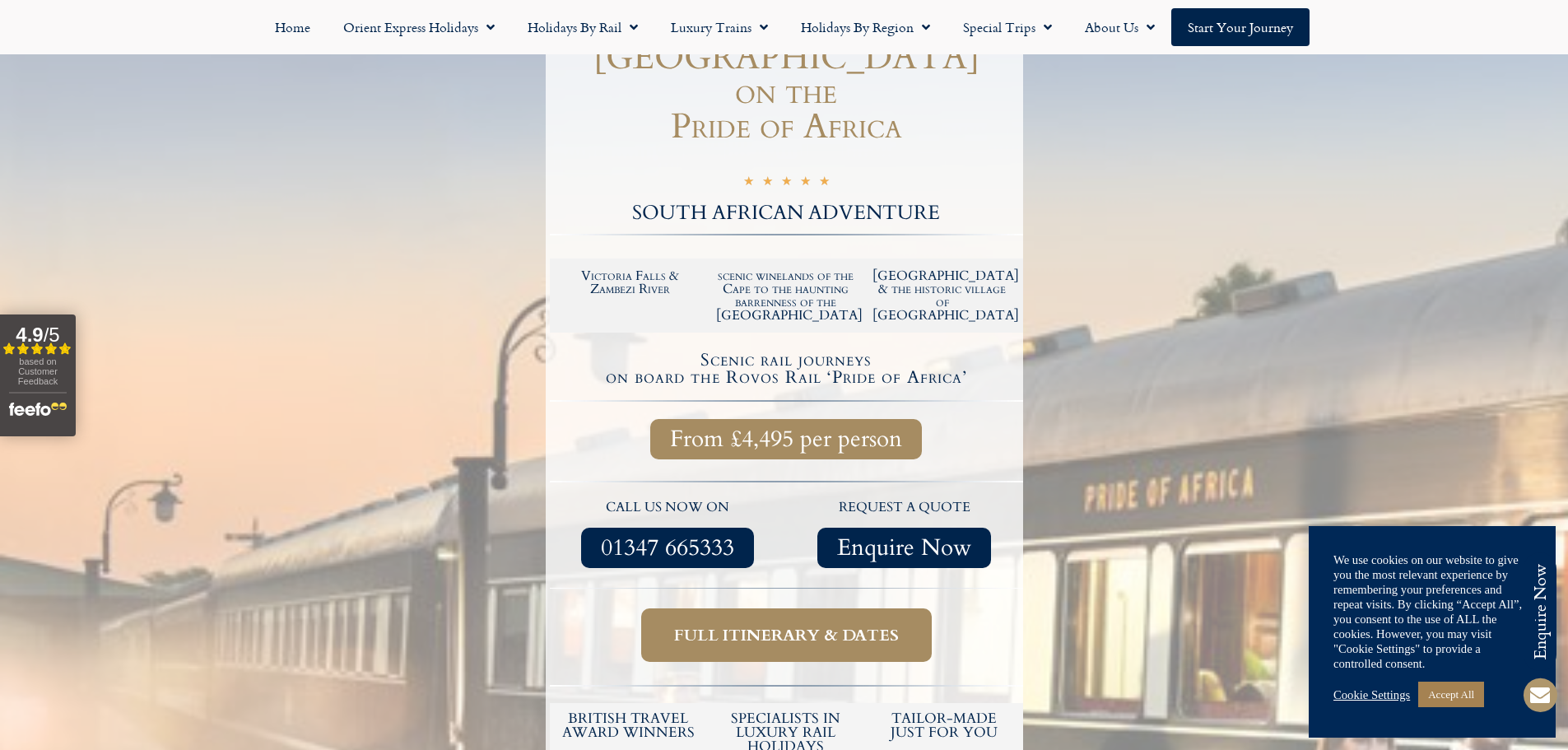
click at [818, 625] on span "Full itinerary & dates" at bounding box center [786, 635] width 225 height 21
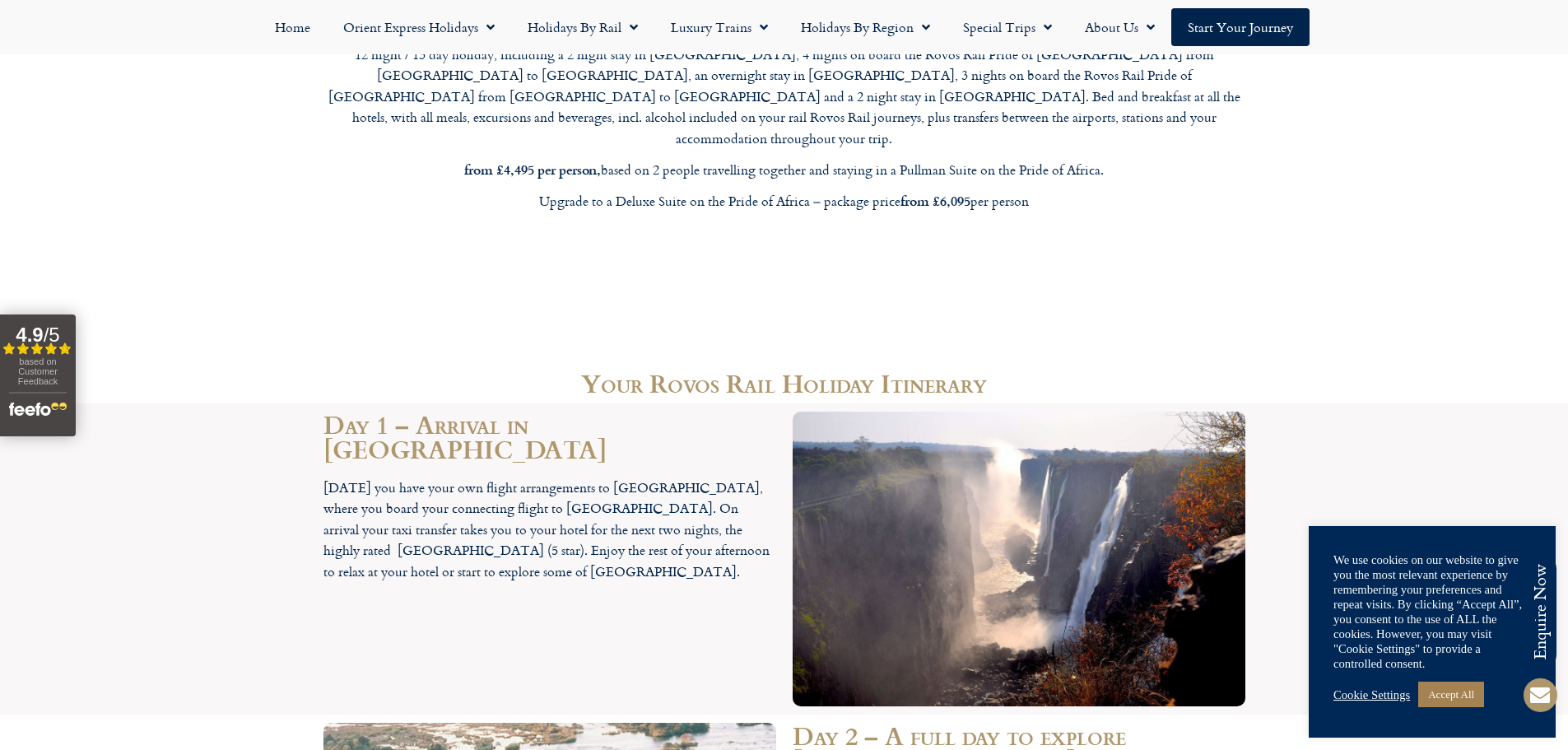
scroll to position [2107, 0]
